Goal: Information Seeking & Learning: Compare options

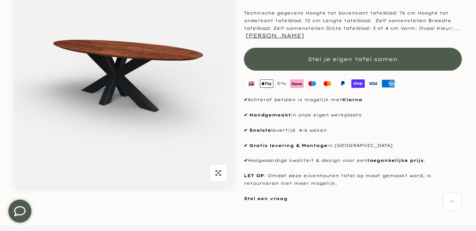
scroll to position [127, 0]
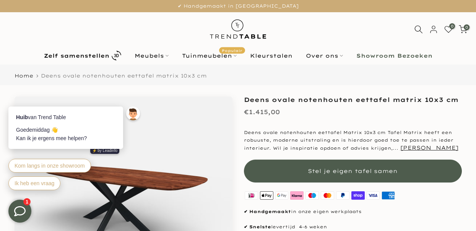
click at [379, 57] on b "Showroom Bezoeken" at bounding box center [394, 55] width 76 height 5
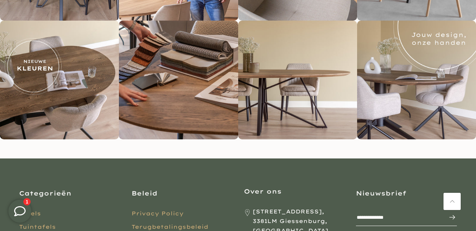
scroll to position [1790, 0]
click at [409, 88] on img at bounding box center [416, 80] width 119 height 119
click at [419, 84] on div at bounding box center [416, 80] width 9 height 12
click at [431, 94] on img at bounding box center [416, 80] width 119 height 119
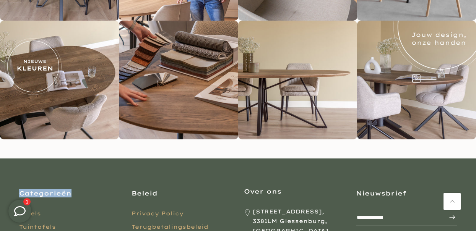
click at [431, 94] on img at bounding box center [416, 80] width 119 height 119
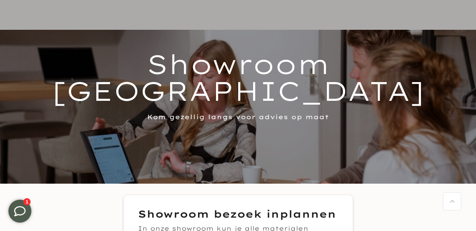
scroll to position [0, 0]
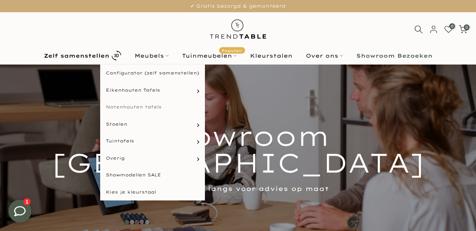
click at [149, 106] on link "Notenhouten tafels" at bounding box center [152, 107] width 105 height 17
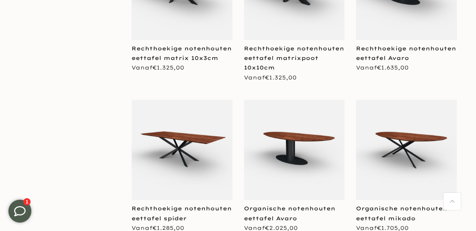
scroll to position [1203, 0]
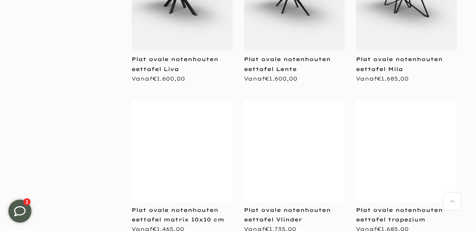
scroll to position [1782, 0]
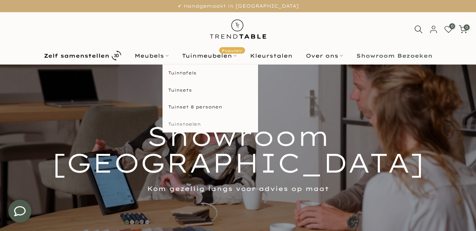
click at [192, 123] on link "Tuinstoelen" at bounding box center [210, 124] width 96 height 17
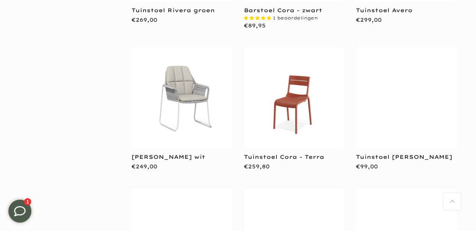
scroll to position [567, 0]
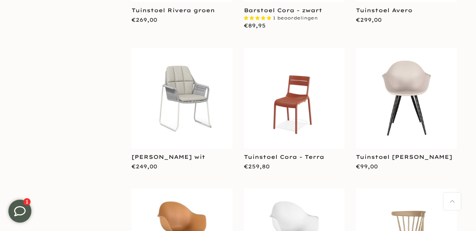
click at [406, 93] on img at bounding box center [406, 98] width 101 height 101
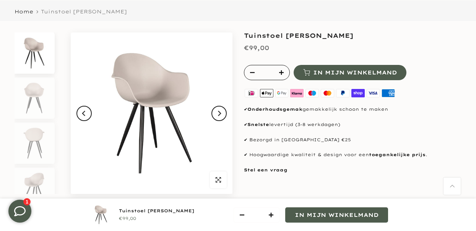
scroll to position [64, 0]
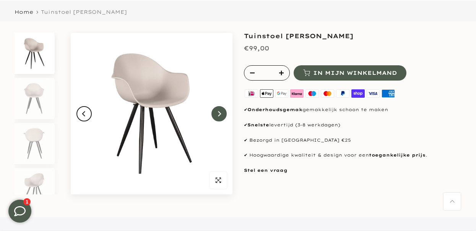
click at [220, 114] on icon "Next" at bounding box center [218, 114] width 5 height 6
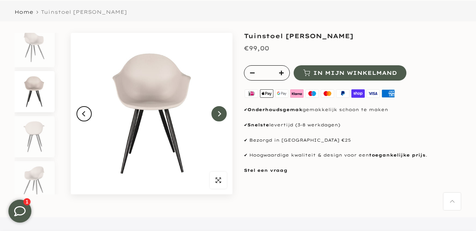
click at [220, 114] on icon "Next" at bounding box center [218, 114] width 5 height 6
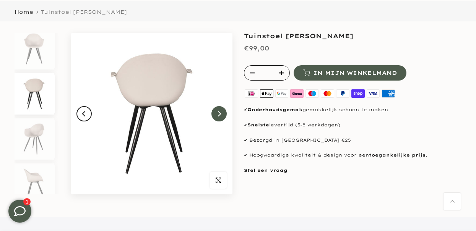
scroll to position [52, 0]
click at [220, 114] on icon "Next" at bounding box center [218, 114] width 5 height 6
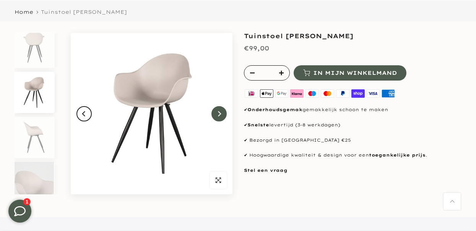
scroll to position [97, 0]
click at [220, 114] on icon "Next" at bounding box center [218, 114] width 5 height 6
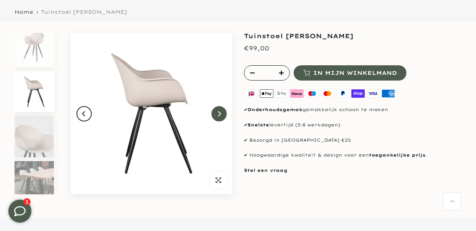
click at [220, 114] on icon "Next" at bounding box center [218, 114] width 5 height 6
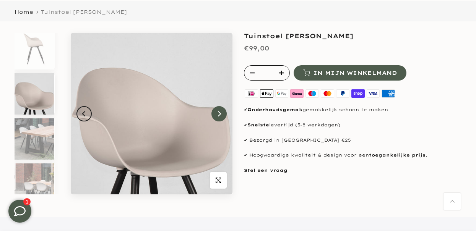
scroll to position [187, 0]
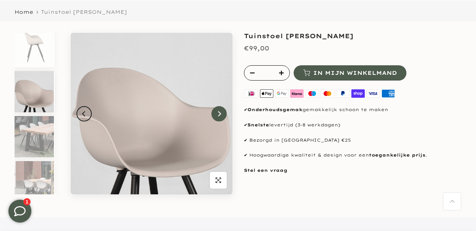
click at [220, 114] on icon "Next" at bounding box center [218, 114] width 5 height 6
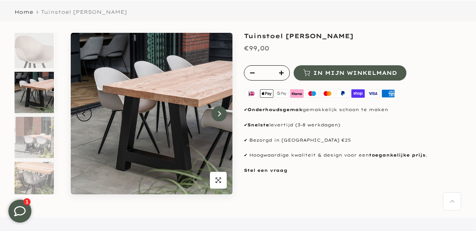
scroll to position [232, 0]
click at [45, 96] on img at bounding box center [34, 91] width 39 height 41
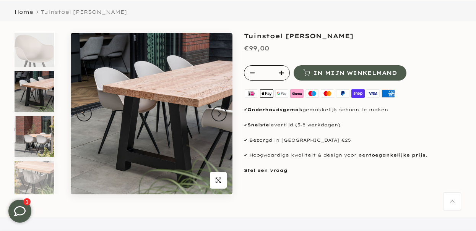
click at [37, 133] on img at bounding box center [34, 136] width 39 height 41
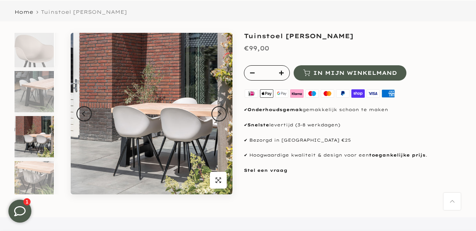
scroll to position [240, 0]
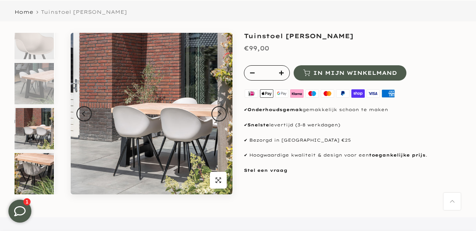
click at [31, 169] on img at bounding box center [34, 173] width 39 height 41
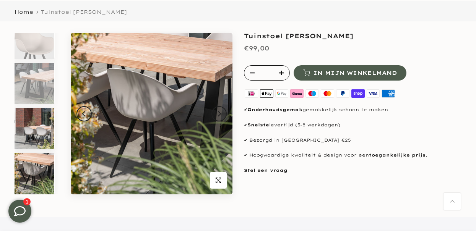
click at [37, 133] on img at bounding box center [34, 128] width 39 height 41
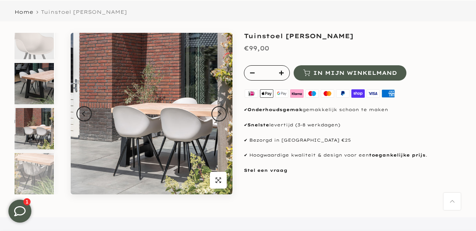
click at [43, 94] on img at bounding box center [34, 83] width 39 height 41
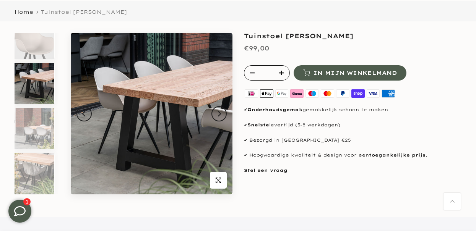
scroll to position [232, 0]
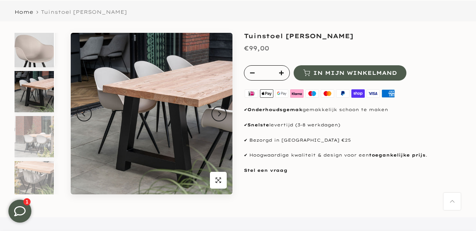
click at [33, 54] on img at bounding box center [34, 46] width 39 height 41
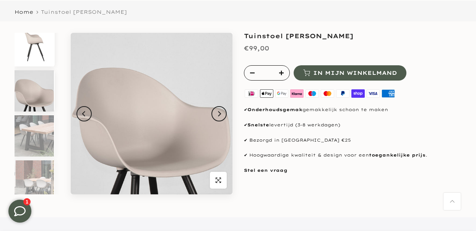
scroll to position [187, 0]
click at [222, 114] on button "Next" at bounding box center [218, 113] width 15 height 15
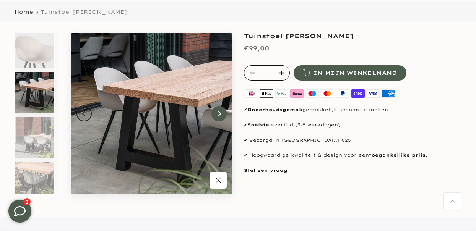
scroll to position [232, 0]
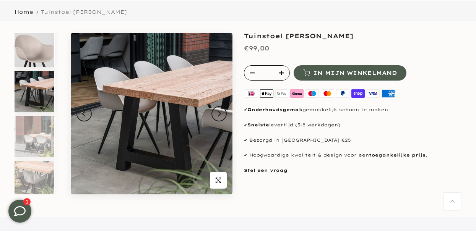
click at [45, 54] on img at bounding box center [34, 46] width 39 height 41
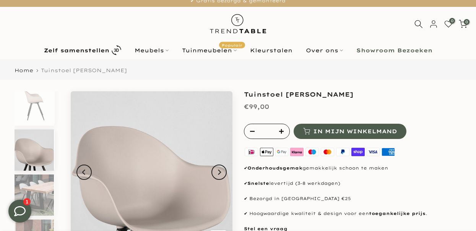
scroll to position [0, 0]
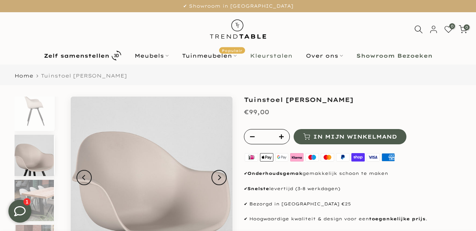
click at [273, 57] on link "Kleurstalen" at bounding box center [271, 55] width 56 height 9
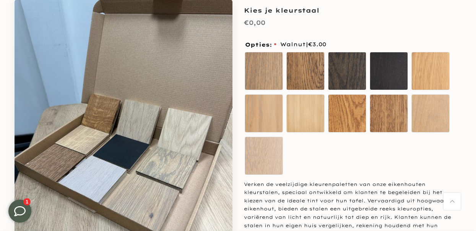
scroll to position [84, 0]
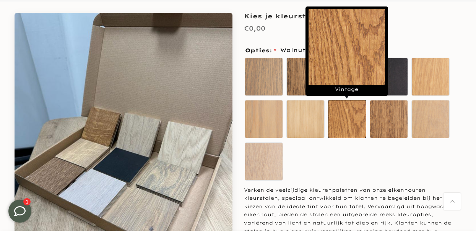
click at [349, 118] on label "Vintage" at bounding box center [347, 119] width 38 height 38
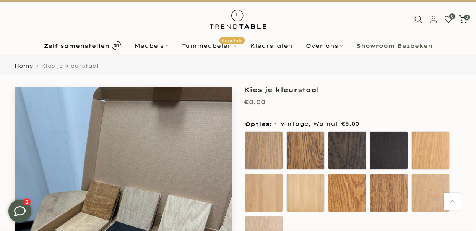
scroll to position [0, 0]
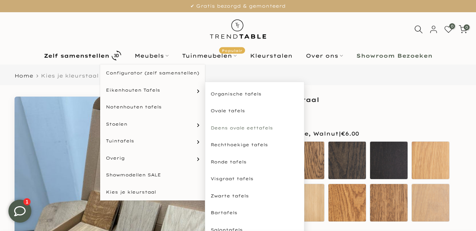
click at [241, 130] on link "Deens ovale eettafels" at bounding box center [254, 128] width 99 height 17
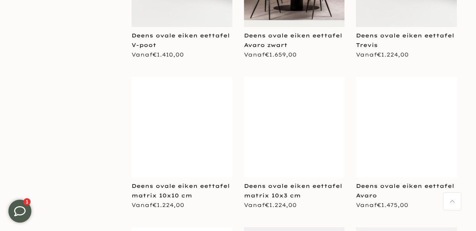
scroll to position [587, 0]
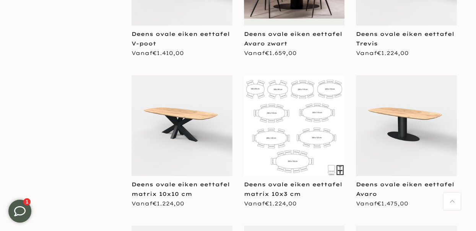
click at [272, 111] on img at bounding box center [294, 125] width 101 height 101
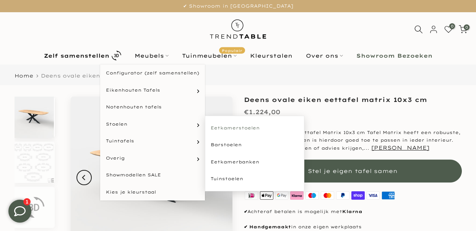
click at [234, 128] on link "Eetkamerstoelen" at bounding box center [254, 128] width 99 height 17
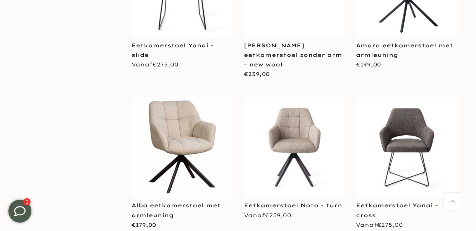
scroll to position [892, 0]
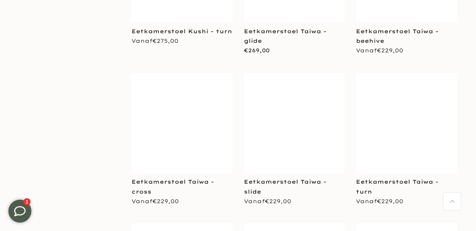
scroll to position [2150, 0]
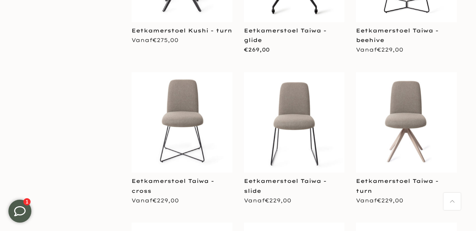
click at [408, 92] on img at bounding box center [406, 122] width 101 height 101
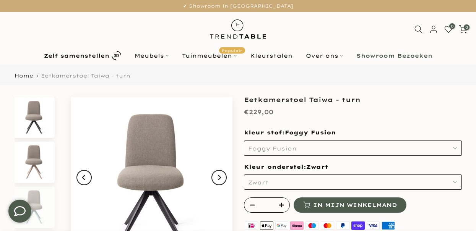
click at [34, 160] on img at bounding box center [34, 162] width 39 height 41
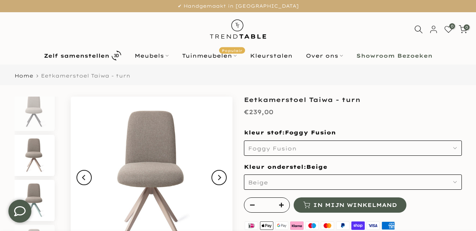
click at [33, 192] on img at bounding box center [34, 200] width 39 height 41
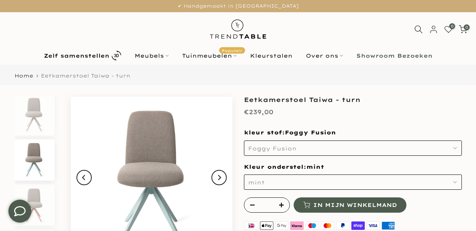
scroll to position [52, 0]
click at [42, 126] on img at bounding box center [34, 110] width 39 height 41
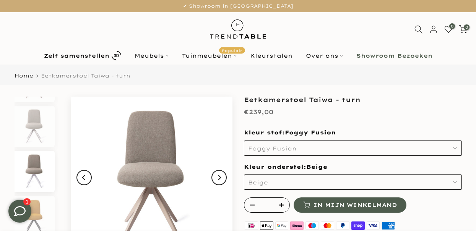
scroll to position [310, 0]
click at [38, 130] on img at bounding box center [34, 123] width 39 height 41
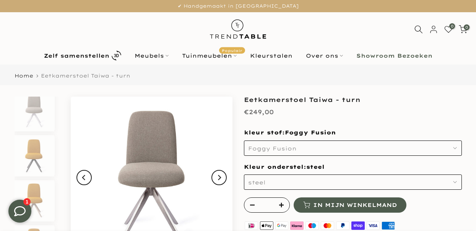
scroll to position [409, 0]
click at [39, 127] on img at bounding box center [34, 114] width 39 height 41
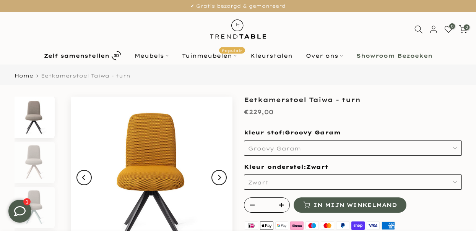
click at [39, 123] on img at bounding box center [34, 117] width 39 height 41
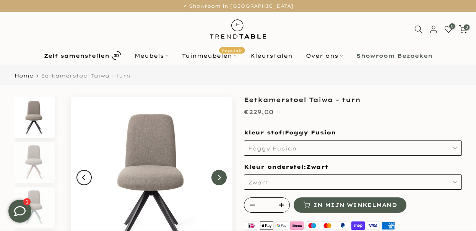
click at [221, 176] on icon "Next" at bounding box center [218, 178] width 5 height 6
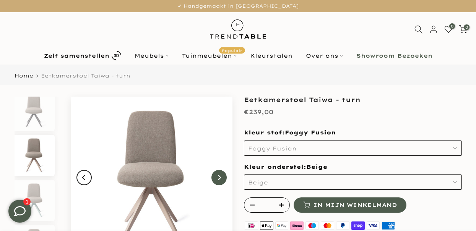
click at [221, 176] on icon "Next" at bounding box center [218, 178] width 5 height 6
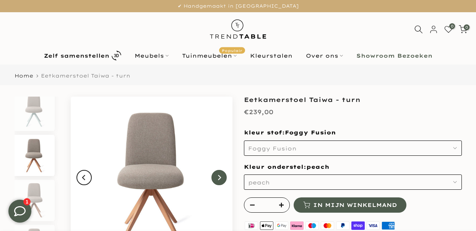
click at [221, 176] on icon "Next" at bounding box center [218, 178] width 5 height 6
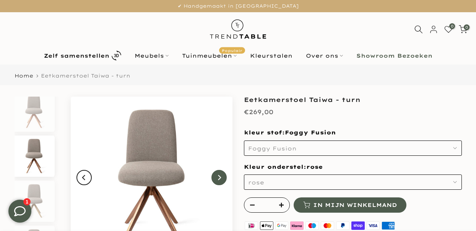
click at [221, 176] on icon "Next" at bounding box center [218, 178] width 5 height 6
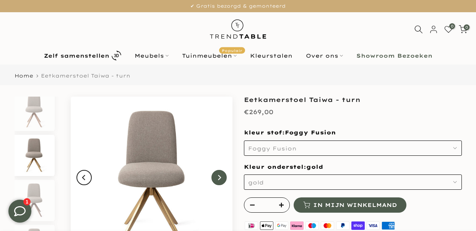
click at [221, 176] on icon "Next" at bounding box center [218, 178] width 5 height 6
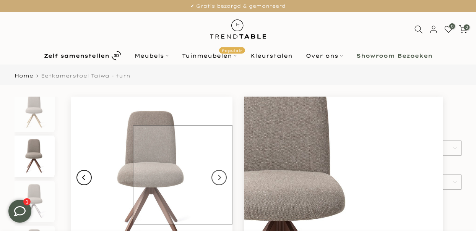
scroll to position [232, 0]
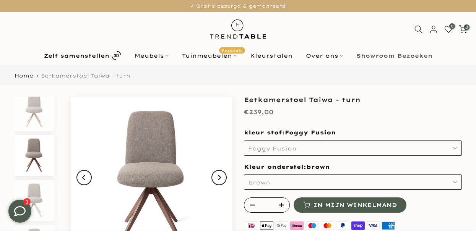
click at [457, 148] on button "Foggy Fusion" at bounding box center [353, 148] width 218 height 15
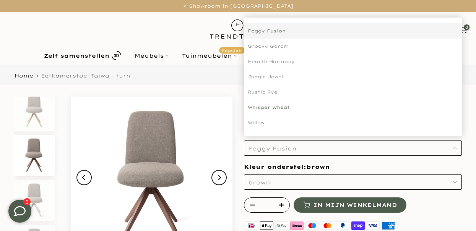
click at [264, 107] on div "Whisper Wheat" at bounding box center [353, 107] width 218 height 15
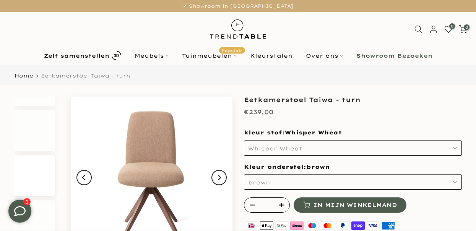
scroll to position [2263, 0]
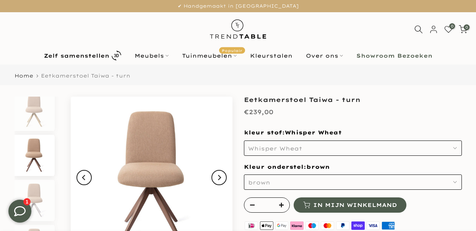
click at [456, 146] on icon "button" at bounding box center [455, 148] width 4 height 4
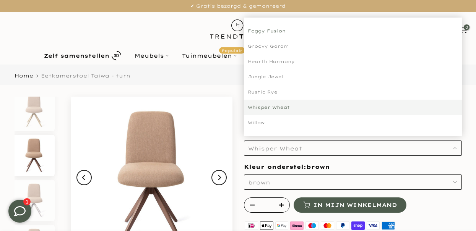
click at [273, 32] on div "Foggy Fusion" at bounding box center [353, 30] width 218 height 15
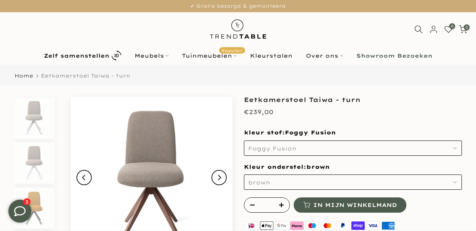
scroll to position [232, 0]
click at [457, 146] on button "Foggy Fusion" at bounding box center [353, 148] width 218 height 15
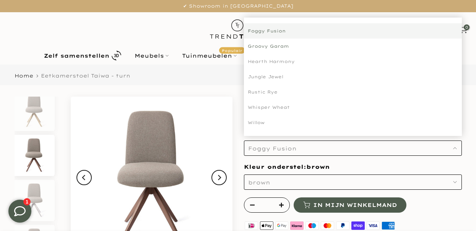
click at [279, 45] on div "Groovy Garam" at bounding box center [353, 46] width 218 height 15
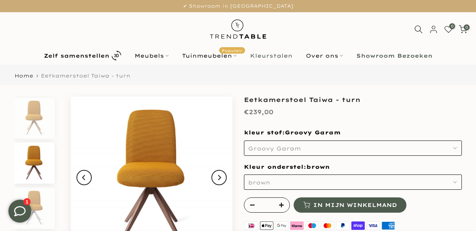
scroll to position [639, 0]
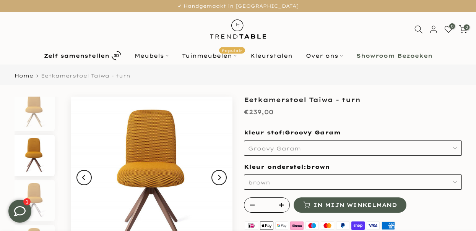
click at [456, 148] on use "button" at bounding box center [454, 149] width 3 height 2
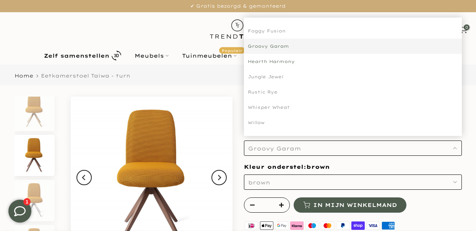
click at [270, 62] on div "Hearth Harmony" at bounding box center [353, 61] width 218 height 15
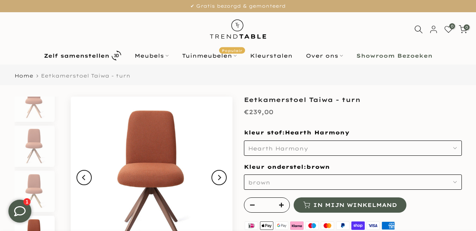
scroll to position [1045, 0]
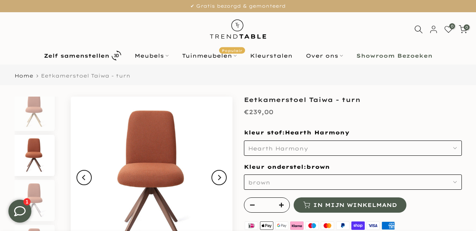
click at [454, 148] on icon "button" at bounding box center [455, 148] width 4 height 4
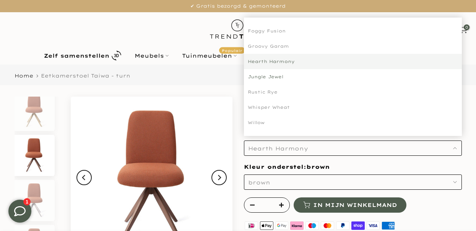
click at [274, 77] on div "Jungle Jewel" at bounding box center [353, 76] width 218 height 15
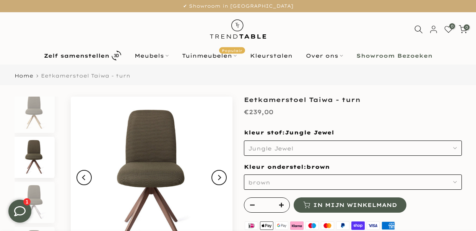
scroll to position [1451, 0]
click at [456, 148] on icon "button" at bounding box center [455, 148] width 4 height 4
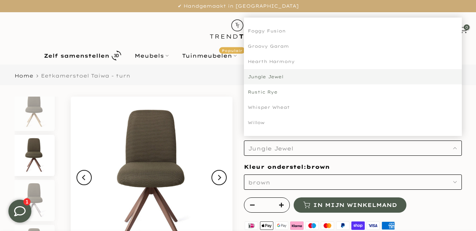
click at [273, 91] on div "Rustic Rye" at bounding box center [353, 91] width 218 height 15
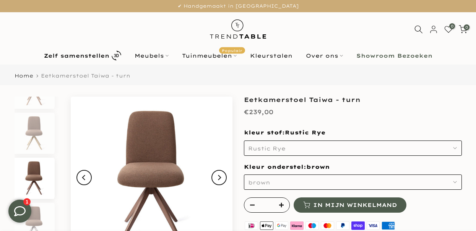
scroll to position [1857, 0]
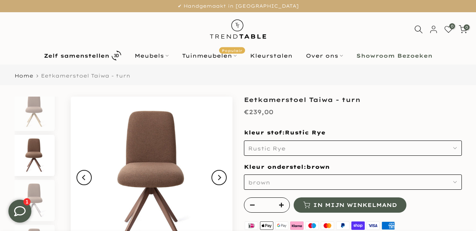
click at [457, 147] on button "Rustic Rye" at bounding box center [353, 148] width 218 height 15
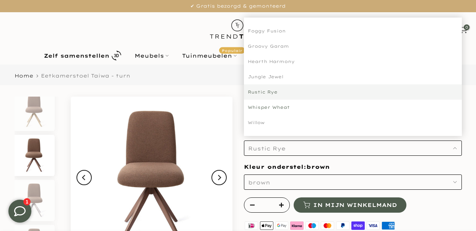
click at [274, 105] on div "Whisper Wheat" at bounding box center [353, 107] width 218 height 15
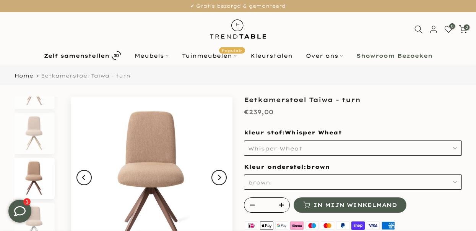
scroll to position [2263, 0]
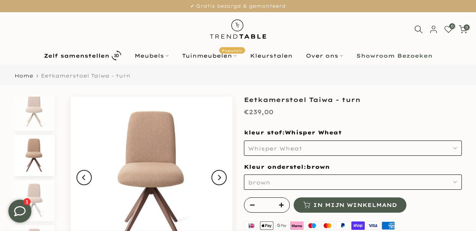
click at [457, 147] on button "Whisper Wheat" at bounding box center [353, 148] width 218 height 15
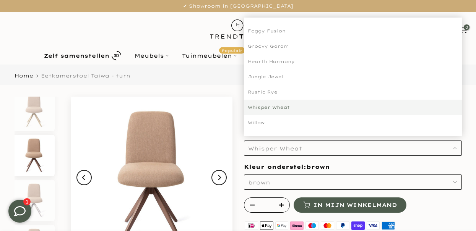
click at [257, 122] on div "Willow" at bounding box center [353, 122] width 218 height 15
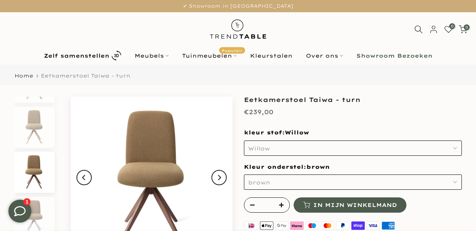
scroll to position [2669, 0]
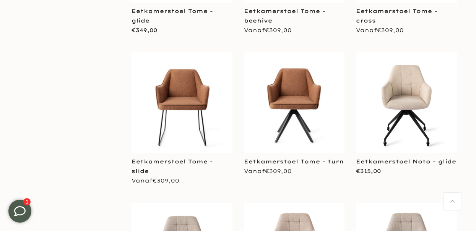
scroll to position [2481, 0]
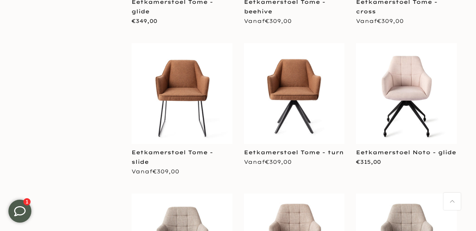
click at [414, 74] on img at bounding box center [406, 93] width 101 height 101
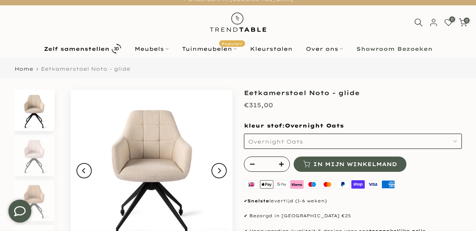
scroll to position [8, 0]
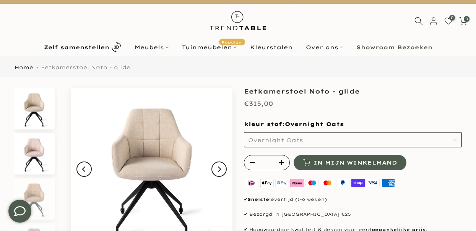
click at [41, 154] on img at bounding box center [34, 153] width 39 height 41
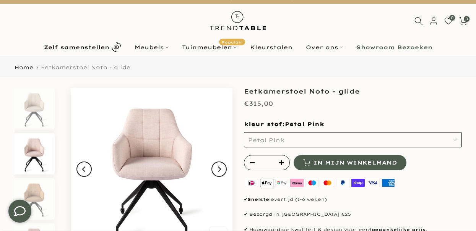
scroll to position [7, 0]
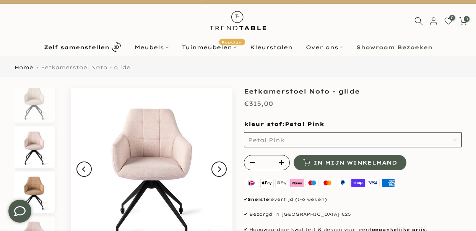
click at [36, 185] on img at bounding box center [34, 192] width 39 height 41
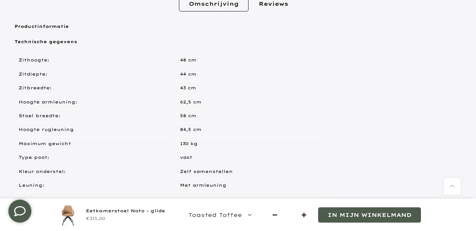
scroll to position [317, 0]
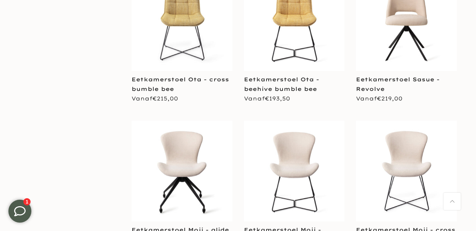
scroll to position [2886, 0]
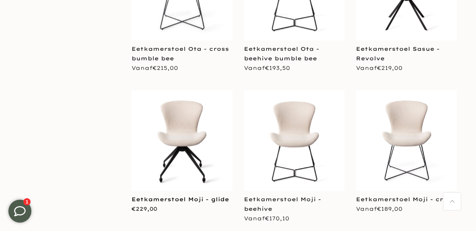
click at [146, 196] on link "Eetkamerstoel Moji - glide" at bounding box center [180, 199] width 97 height 7
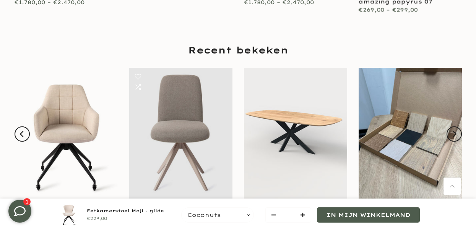
scroll to position [891, 0]
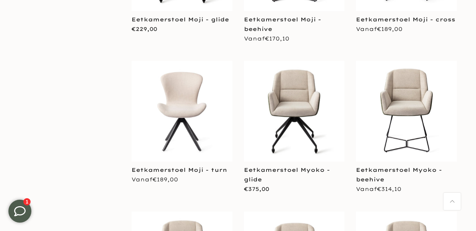
scroll to position [3073, 0]
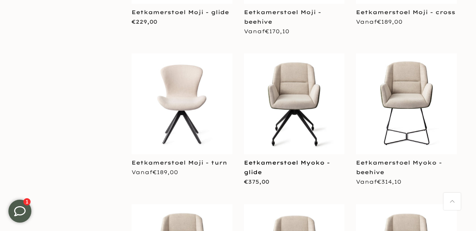
click at [302, 159] on link "Eetkamerstoel Myoko - glide" at bounding box center [287, 167] width 86 height 16
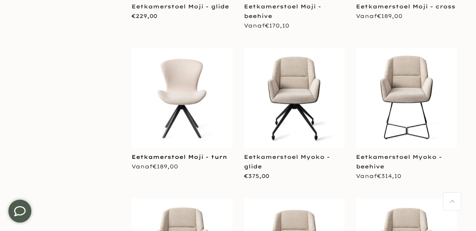
scroll to position [3081, 0]
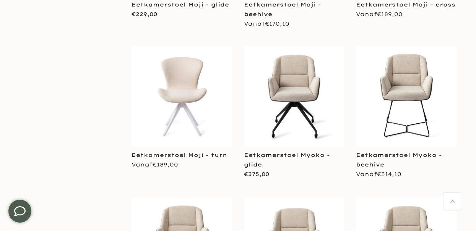
click at [192, 53] on img at bounding box center [182, 96] width 101 height 101
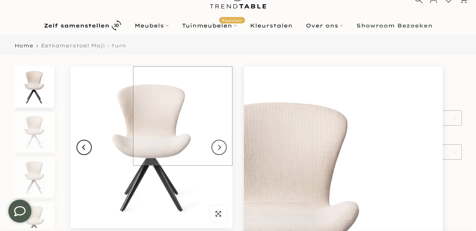
scroll to position [63, 0]
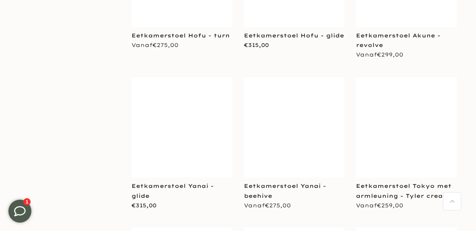
scroll to position [4803, 0]
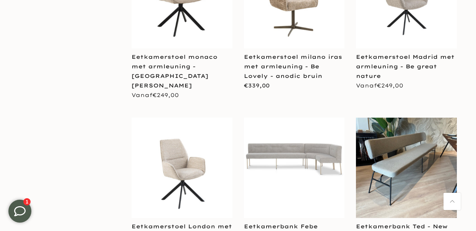
scroll to position [5081, 0]
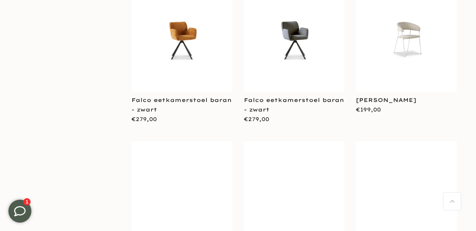
scroll to position [6780, 0]
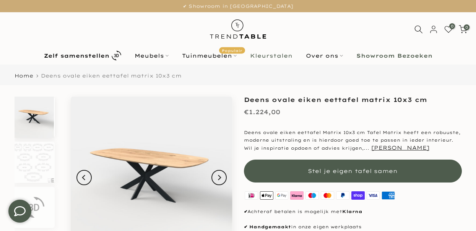
click at [275, 57] on link "Kleurstalen" at bounding box center [271, 55] width 56 height 9
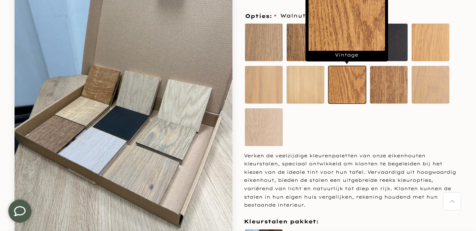
scroll to position [126, 0]
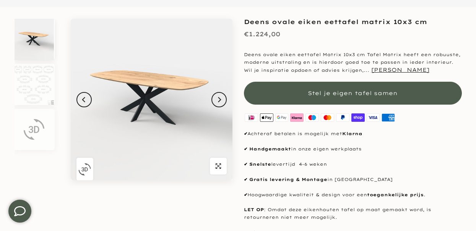
scroll to position [99, 0]
